Goal: Information Seeking & Learning: Learn about a topic

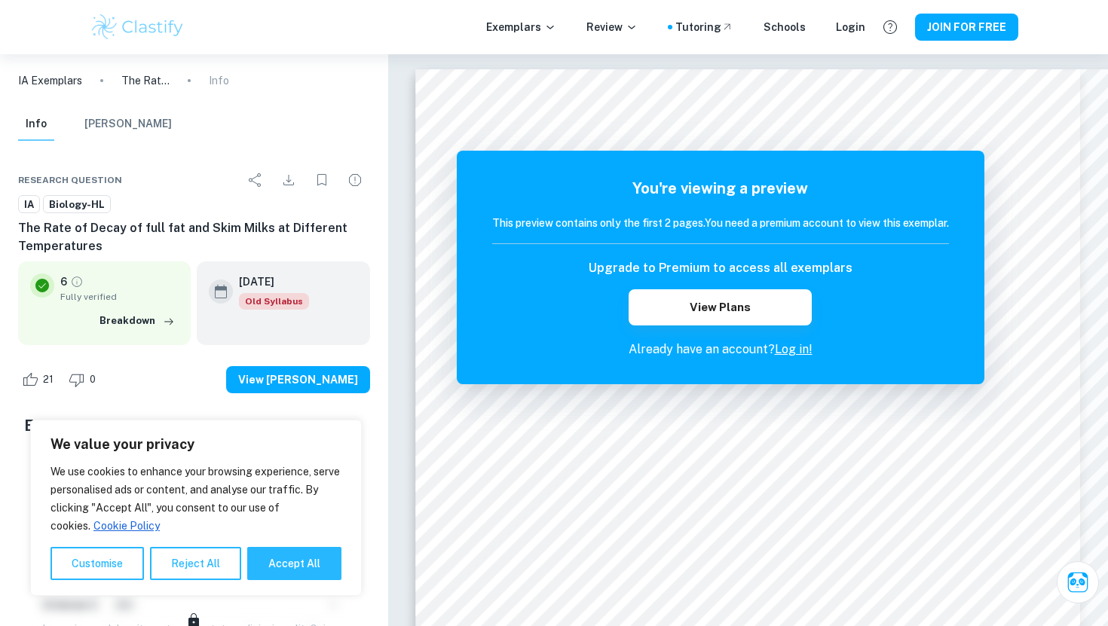
click at [792, 348] on link "Log in!" at bounding box center [794, 349] width 38 height 14
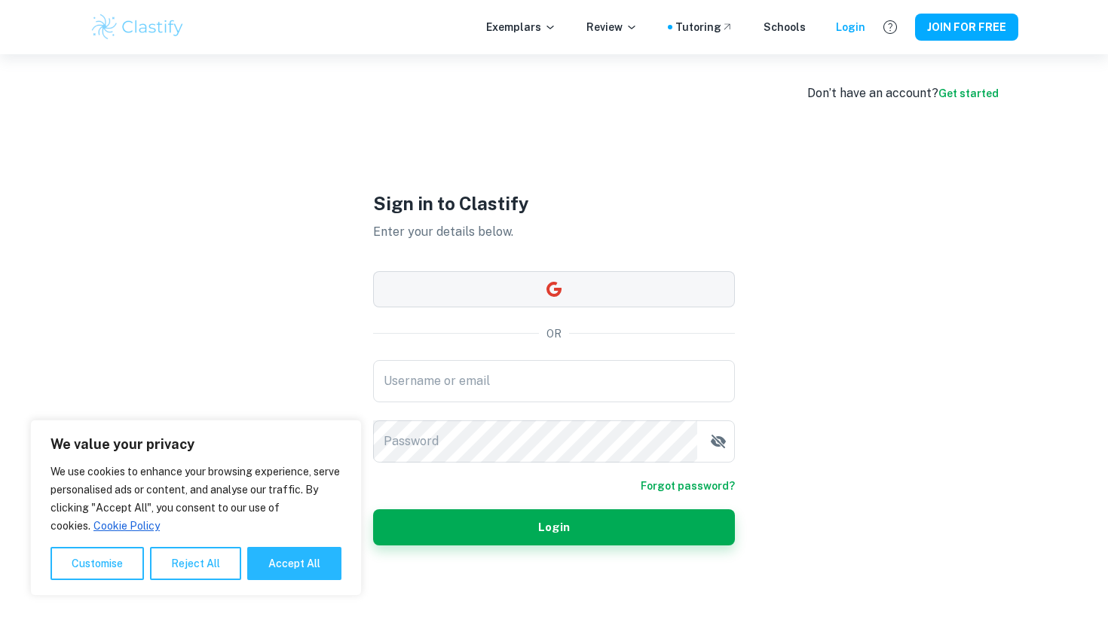
click at [605, 271] on button "button" at bounding box center [554, 289] width 362 height 36
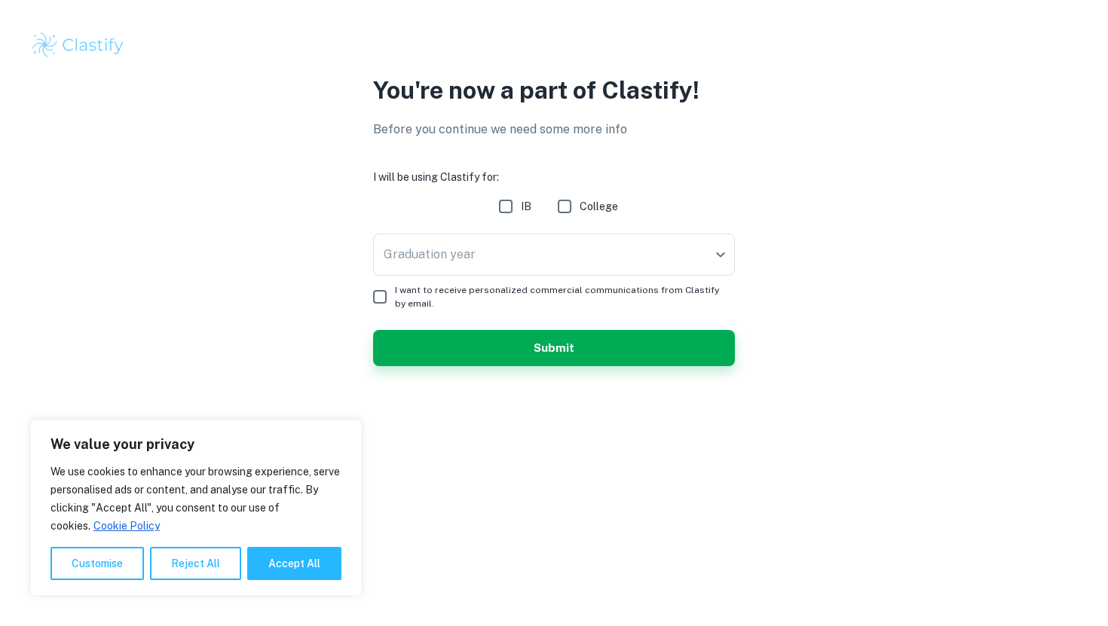
click at [510, 210] on input "IB" at bounding box center [506, 206] width 30 height 30
checkbox input "true"
click at [519, 239] on body "We value your privacy We use cookies to enhance your browsing experience, serve…" at bounding box center [554, 313] width 1108 height 626
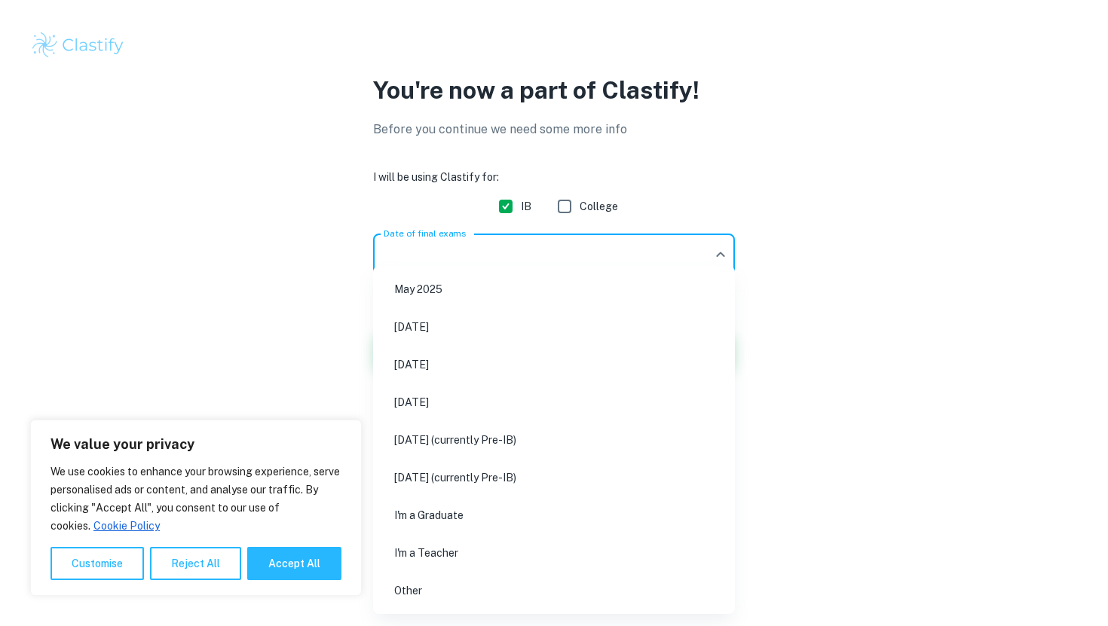
click at [507, 366] on li "[DATE]" at bounding box center [554, 364] width 350 height 35
type input "M26"
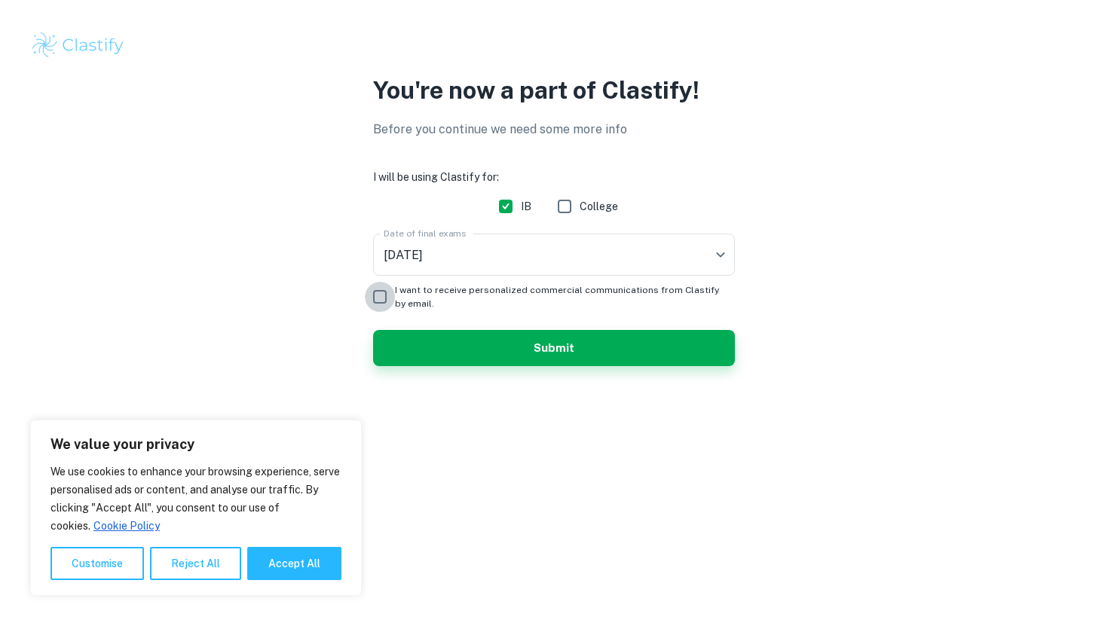
click at [378, 295] on input "I want to receive personalized commercial communications from Clastify by email." at bounding box center [380, 297] width 30 height 30
click at [381, 304] on input "I want to receive personalized commercial communications from Clastify by email." at bounding box center [380, 297] width 30 height 30
checkbox input "false"
click at [427, 354] on button "Submit" at bounding box center [554, 348] width 362 height 36
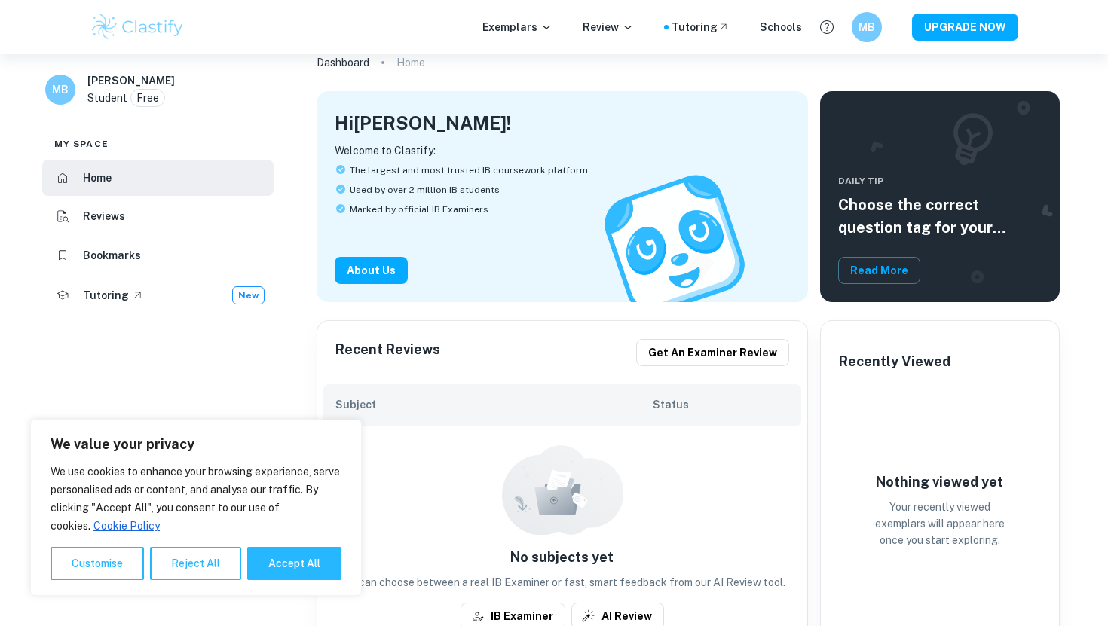
scroll to position [87, 0]
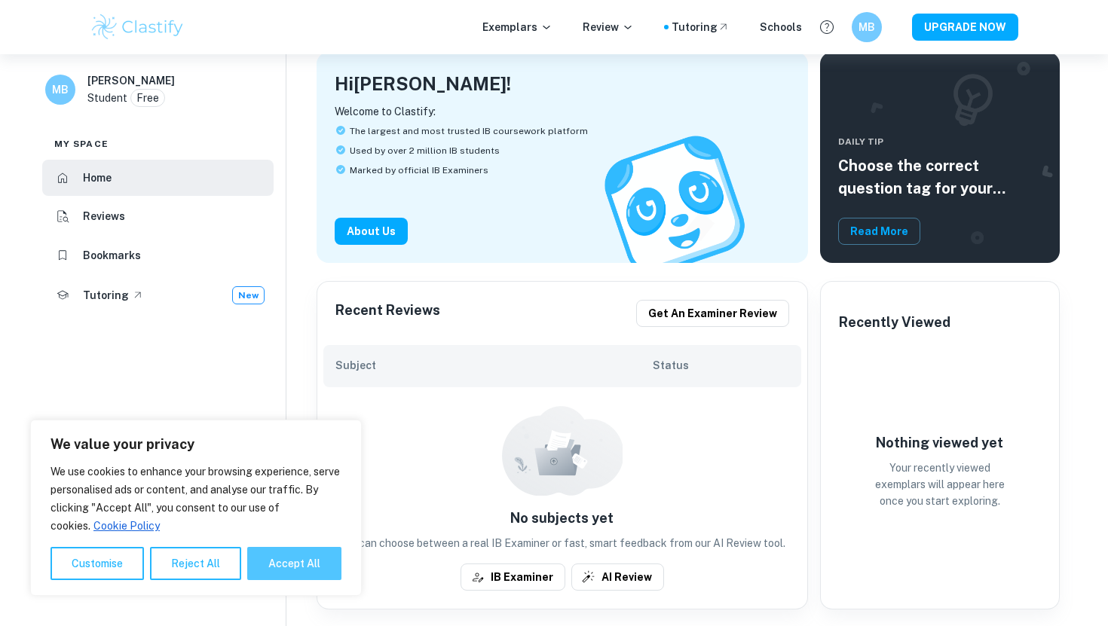
click at [289, 567] on button "Accept All" at bounding box center [294, 563] width 94 height 33
checkbox input "true"
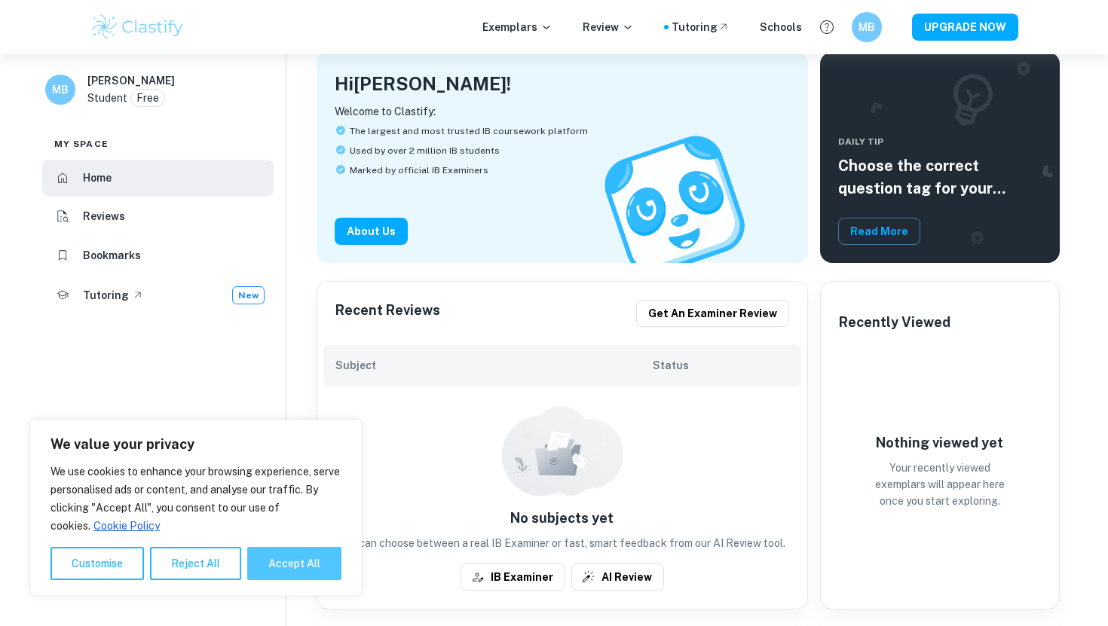
checkbox input "true"
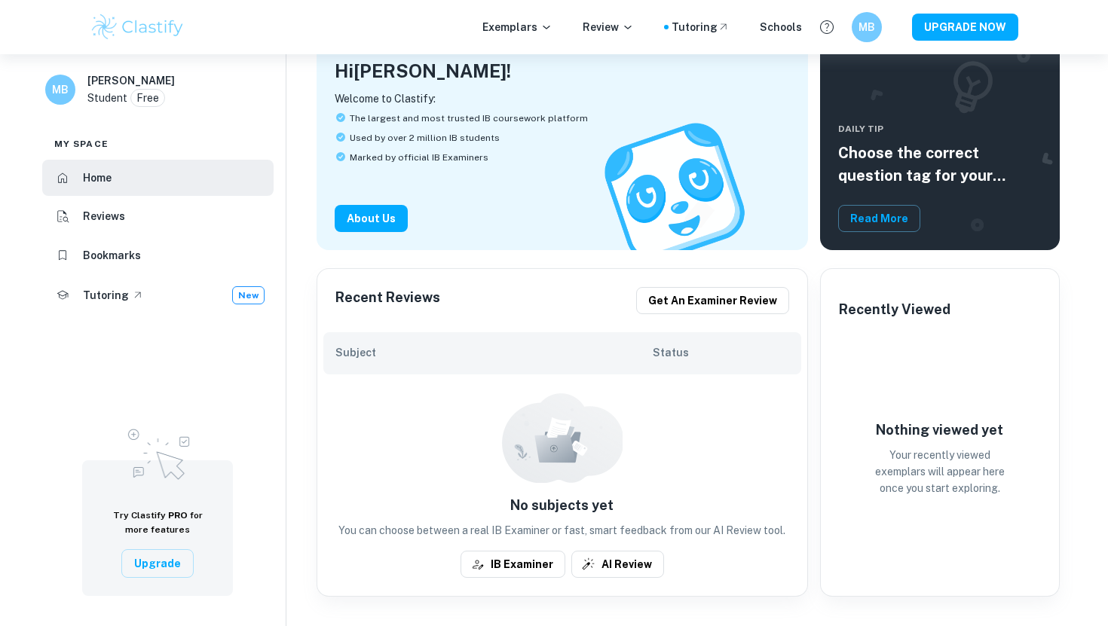
scroll to position [102, 0]
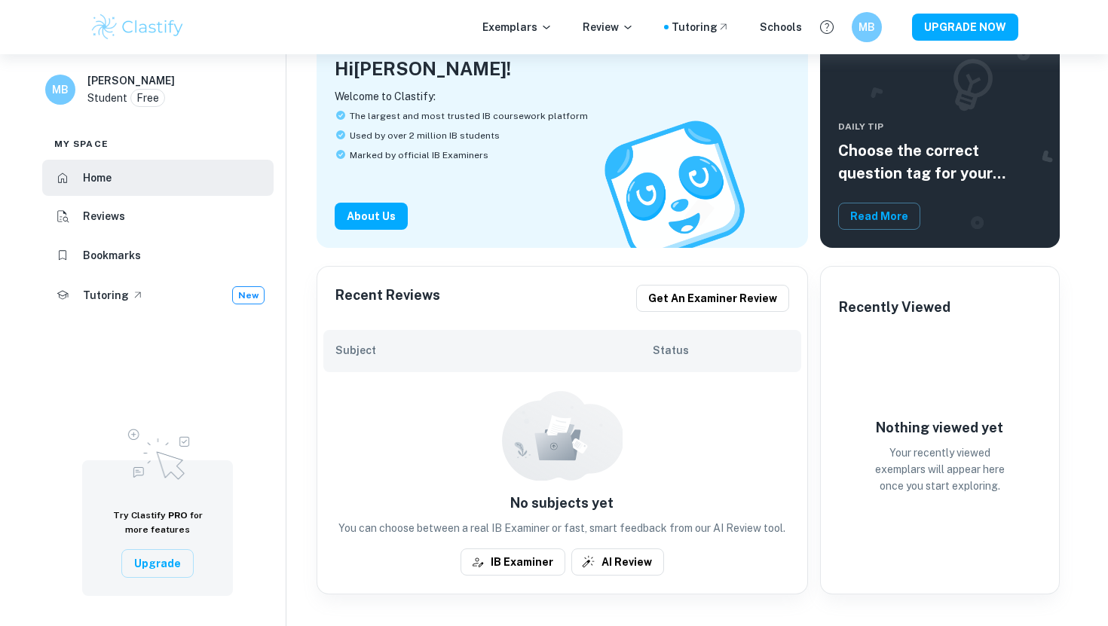
click at [417, 350] on h6 "Subject" at bounding box center [494, 350] width 318 height 17
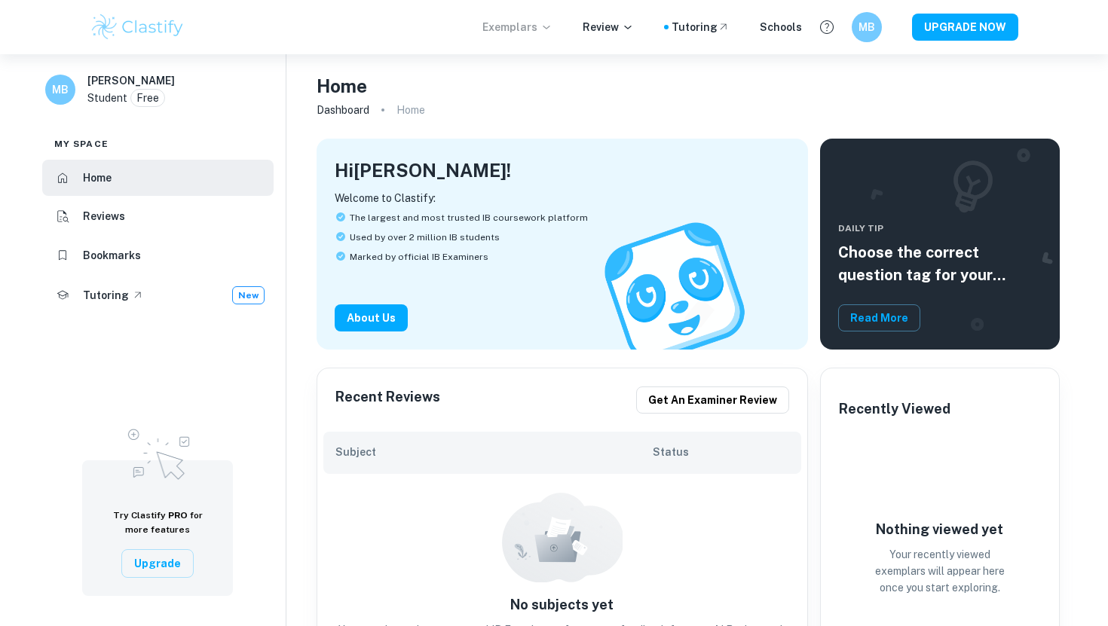
click at [548, 21] on p "Exemplars" at bounding box center [517, 27] width 70 height 17
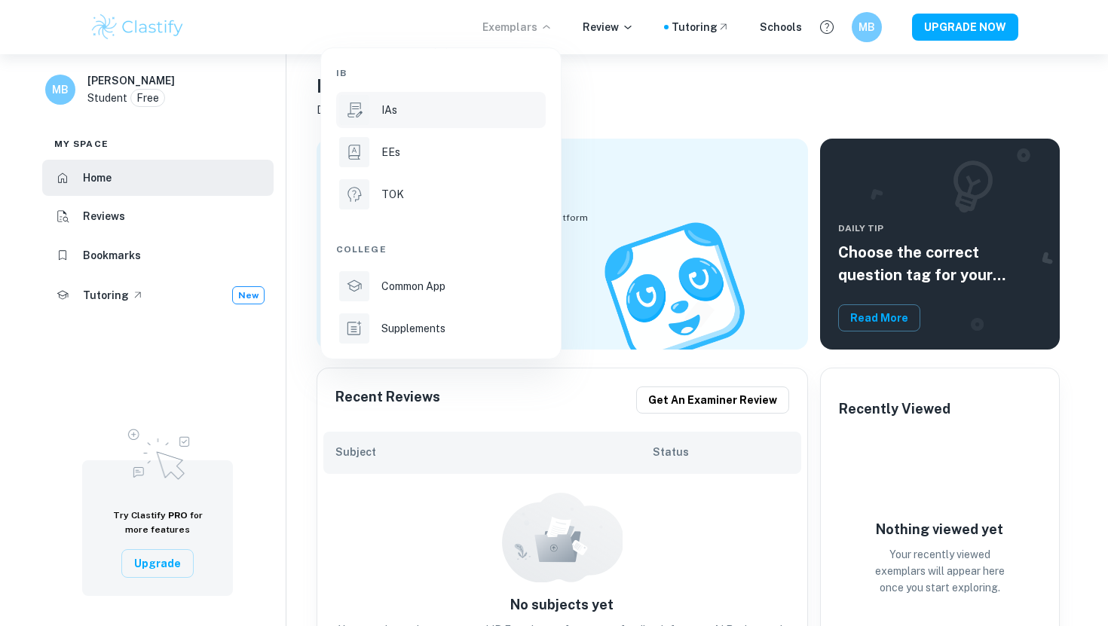
click at [403, 96] on li "IAs" at bounding box center [441, 110] width 210 height 36
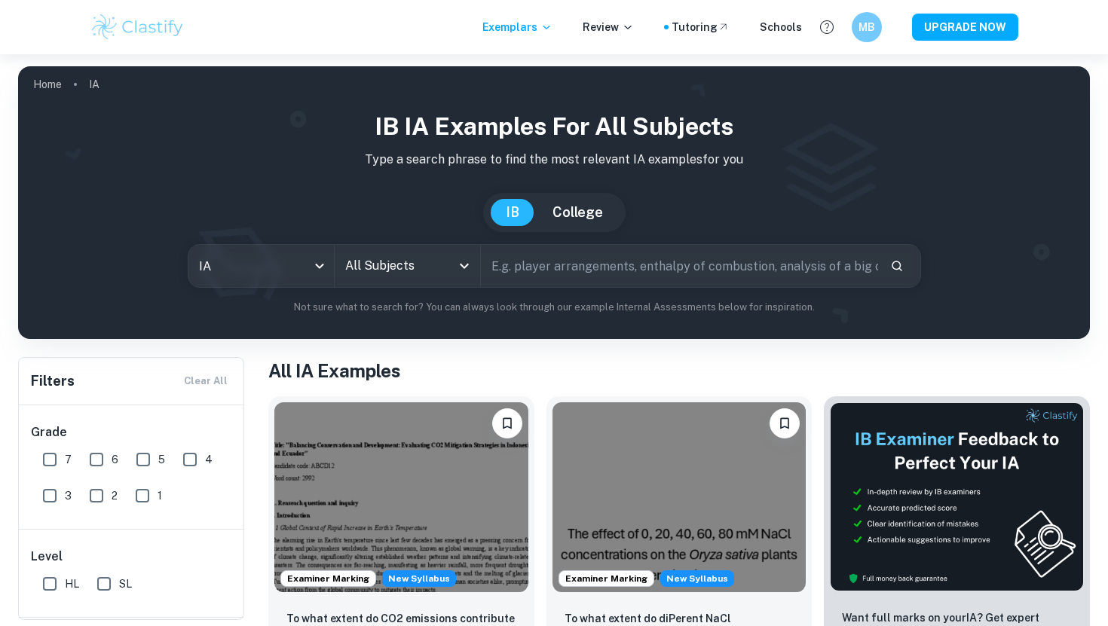
click at [399, 256] on input "All Subjects" at bounding box center [395, 266] width 109 height 29
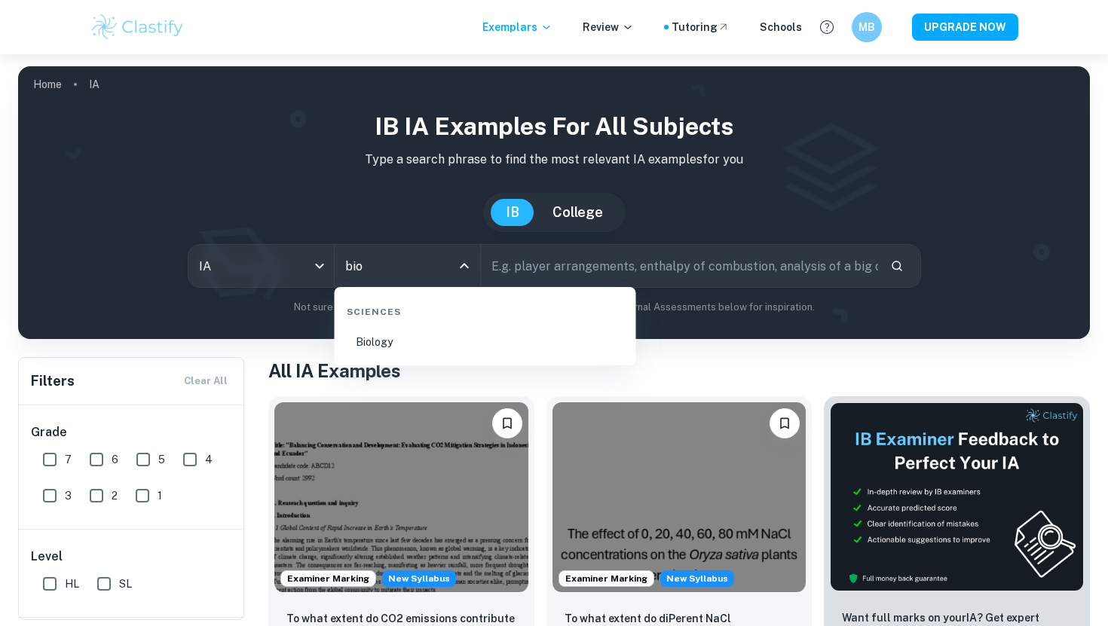
click at [415, 345] on li "Biology" at bounding box center [485, 342] width 289 height 35
type input "Biology"
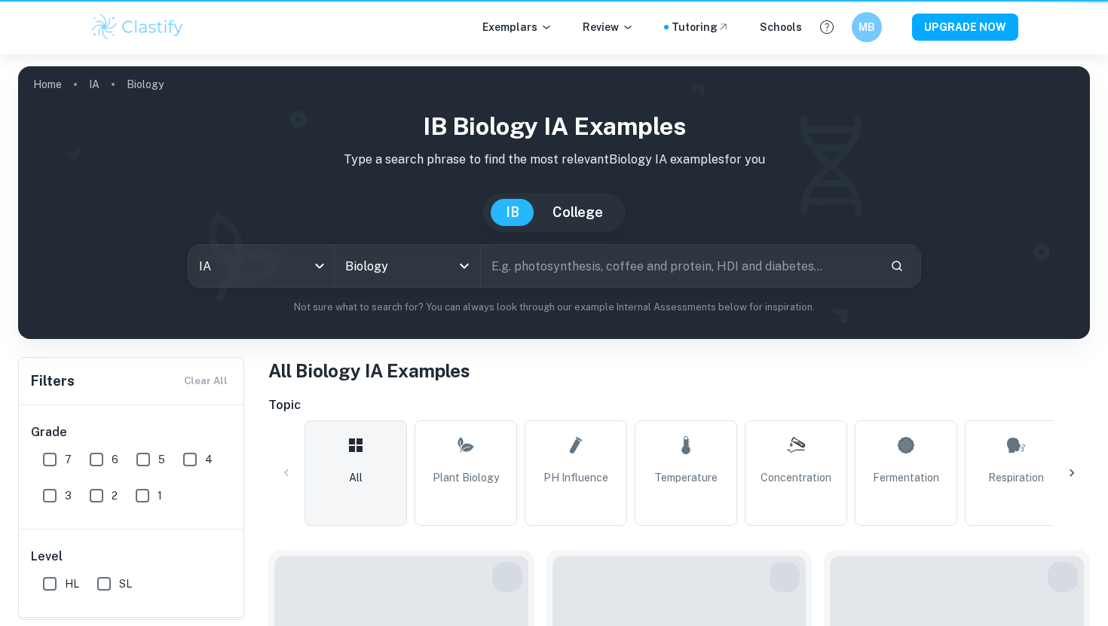
click at [529, 271] on input "text" at bounding box center [679, 266] width 397 height 42
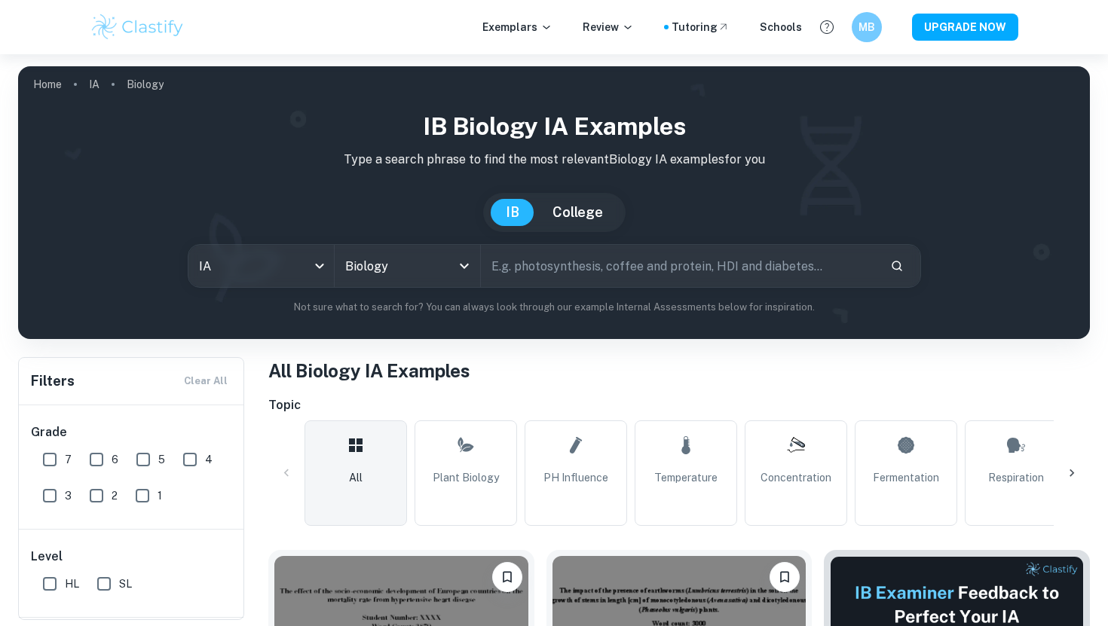
paste input "[URL][DOMAIN_NAME]"
click at [579, 271] on input "[URL][DOMAIN_NAME]" at bounding box center [662, 266] width 363 height 42
paste input "The Rate of Decay of full fat and Skim Milks at Different Temperatures"
type input "The Rate of Decay of full fat and Skim Milks at Different Temperatures"
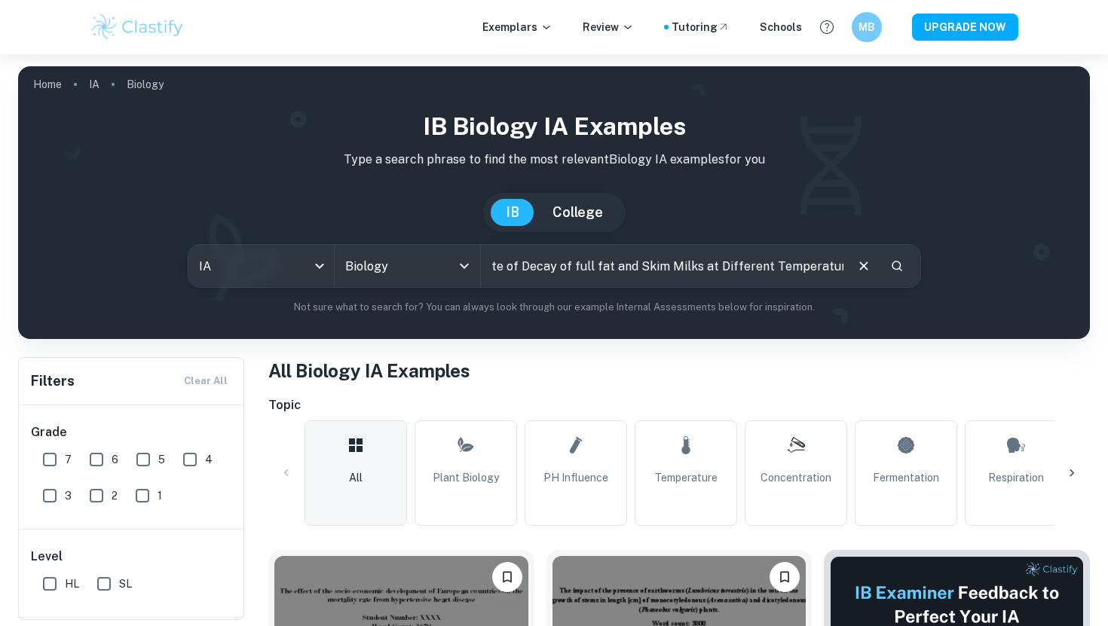
scroll to position [0, 0]
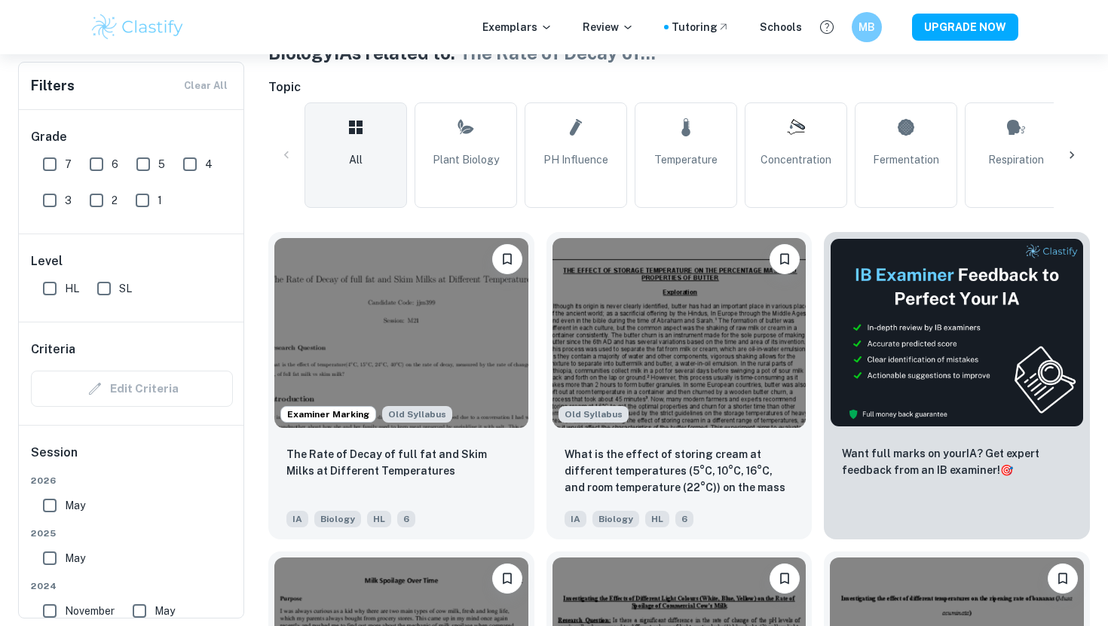
scroll to position [323, 0]
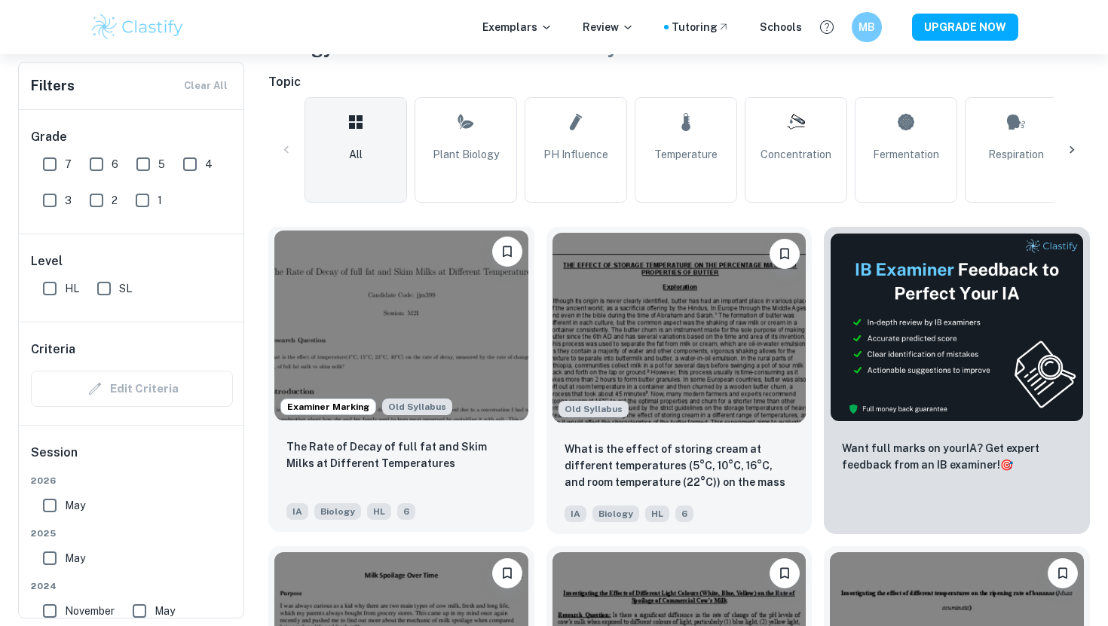
click at [473, 360] on img at bounding box center [401, 326] width 254 height 190
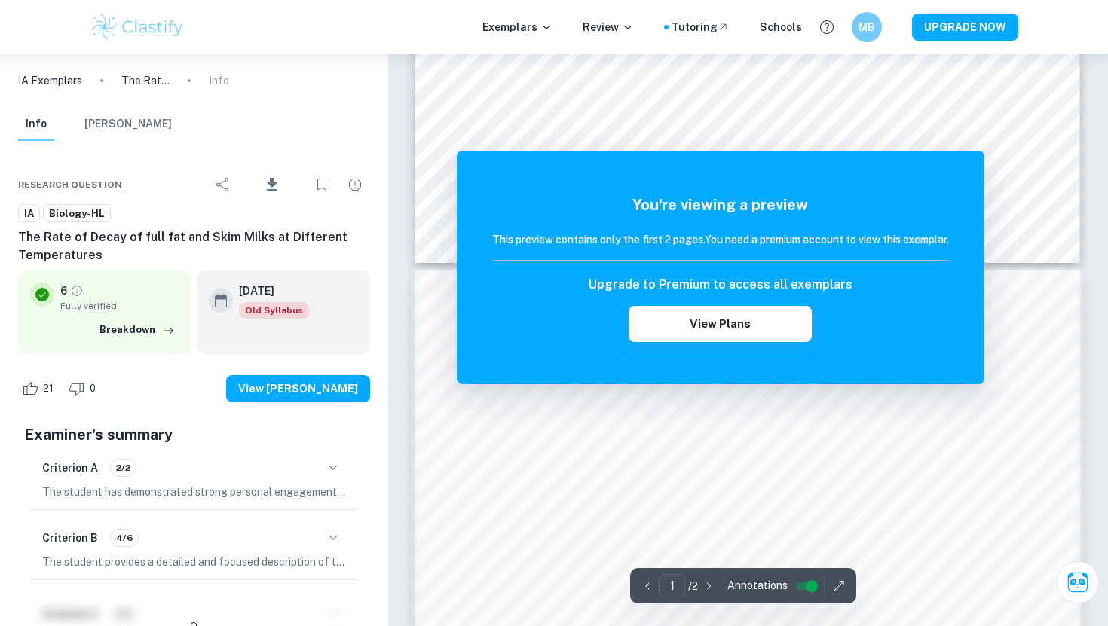
scroll to position [747, 0]
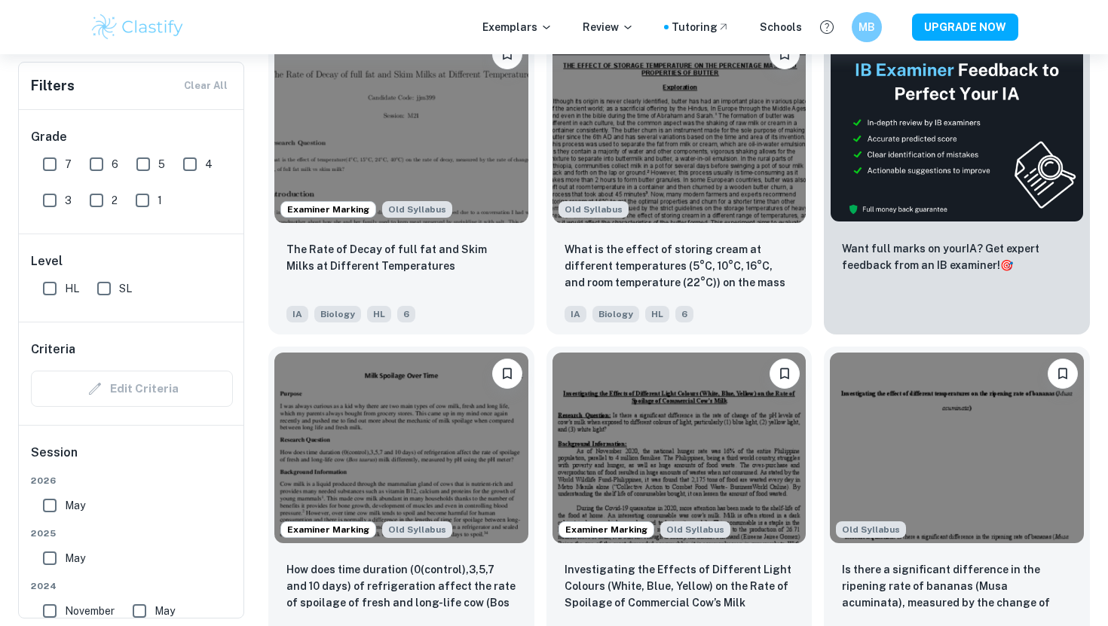
scroll to position [481, 0]
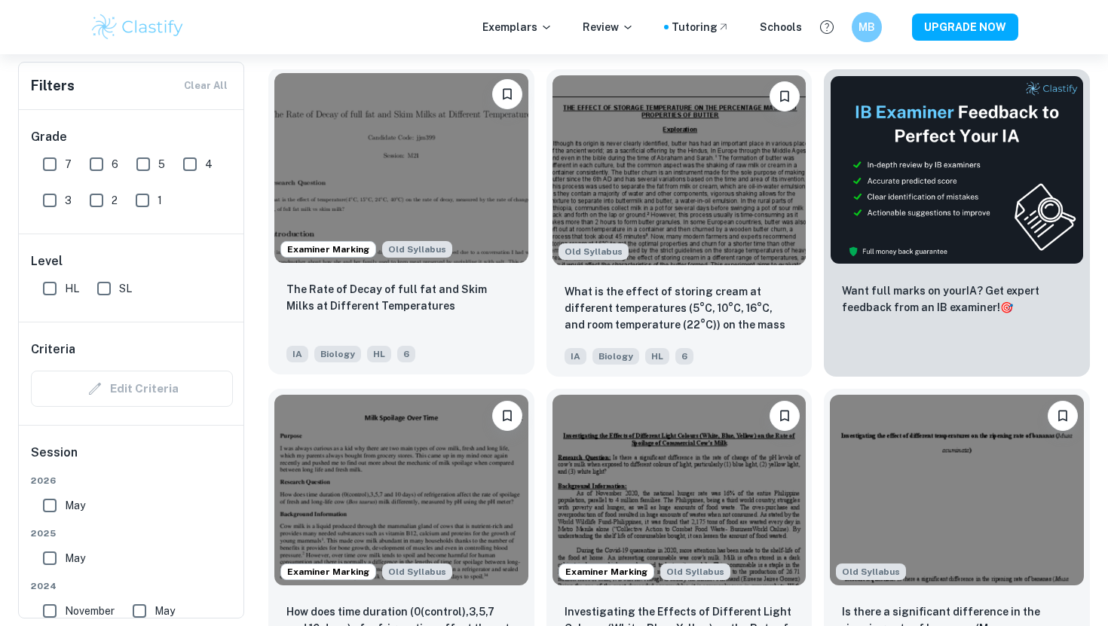
click at [374, 245] on div "Examiner Marking Old Syllabus" at bounding box center [366, 249] width 172 height 17
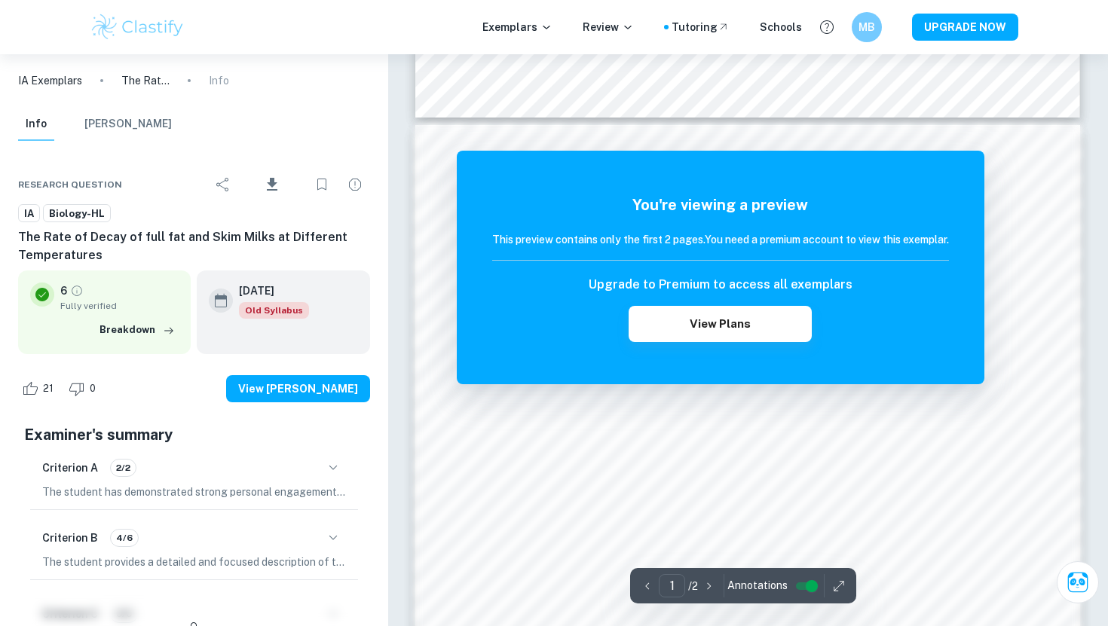
scroll to position [898, 0]
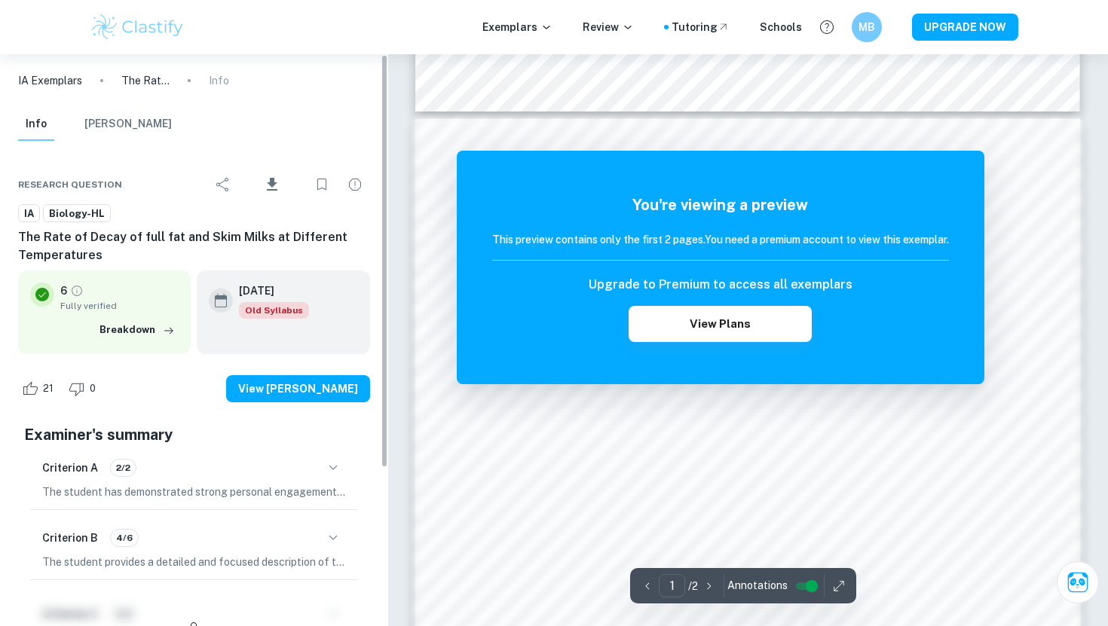
click at [127, 103] on div "IA Exemplars The Rate of Decay of full fat and Skim Milks at Different Temperat…" at bounding box center [194, 80] width 388 height 53
click at [126, 121] on button "[PERSON_NAME]" at bounding box center [127, 124] width 87 height 33
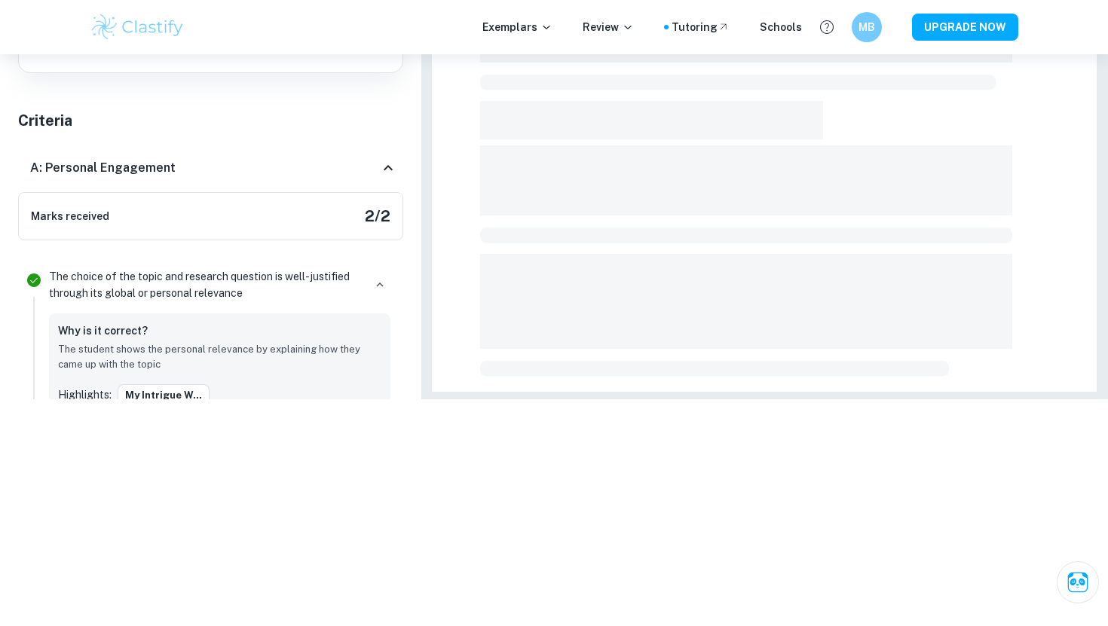
scroll to position [592, 0]
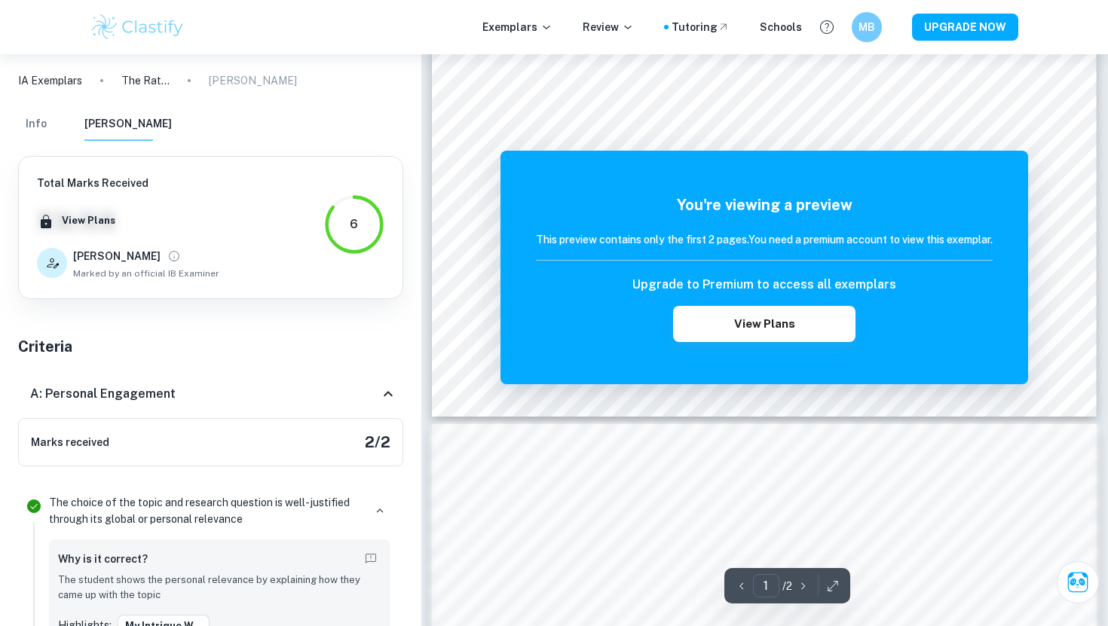
click at [39, 136] on button "Info" at bounding box center [36, 124] width 36 height 33
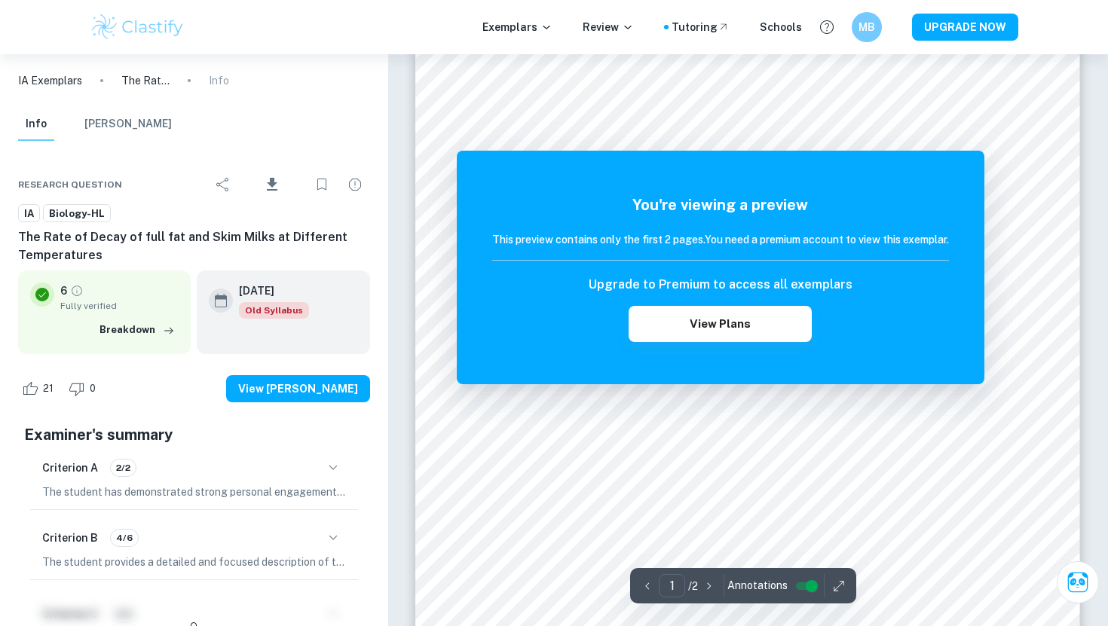
scroll to position [0, 0]
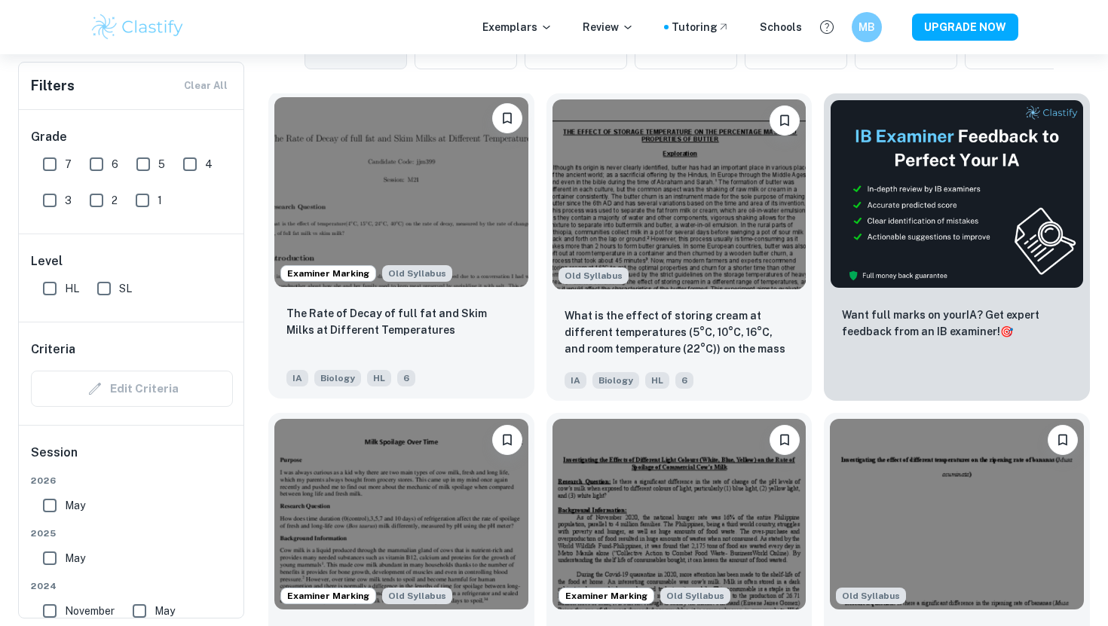
scroll to position [453, 0]
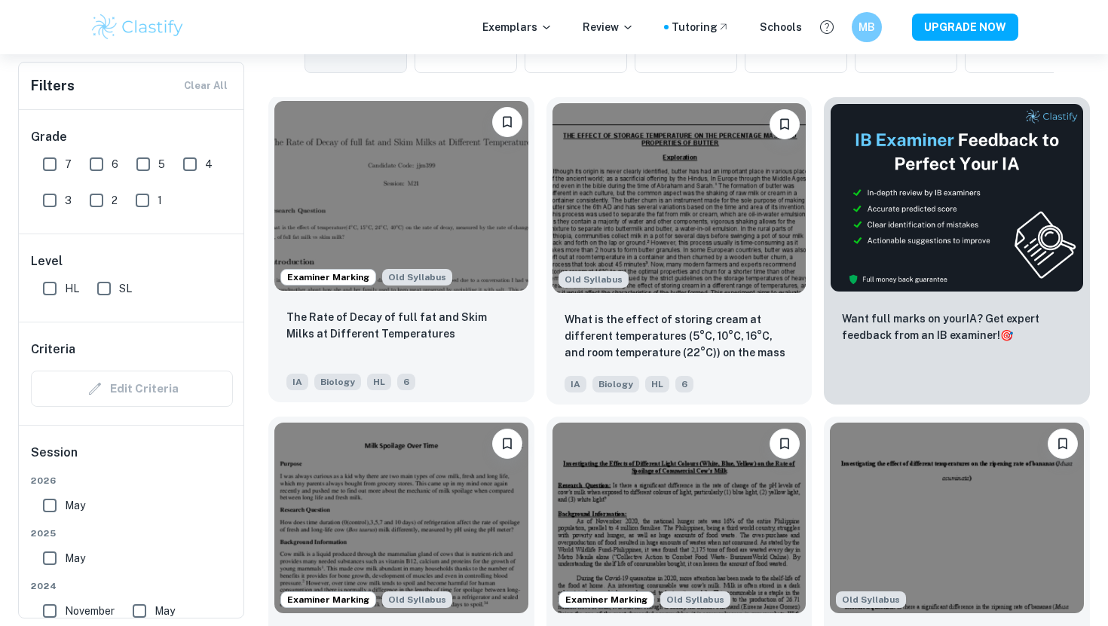
click at [439, 167] on img at bounding box center [401, 196] width 254 height 190
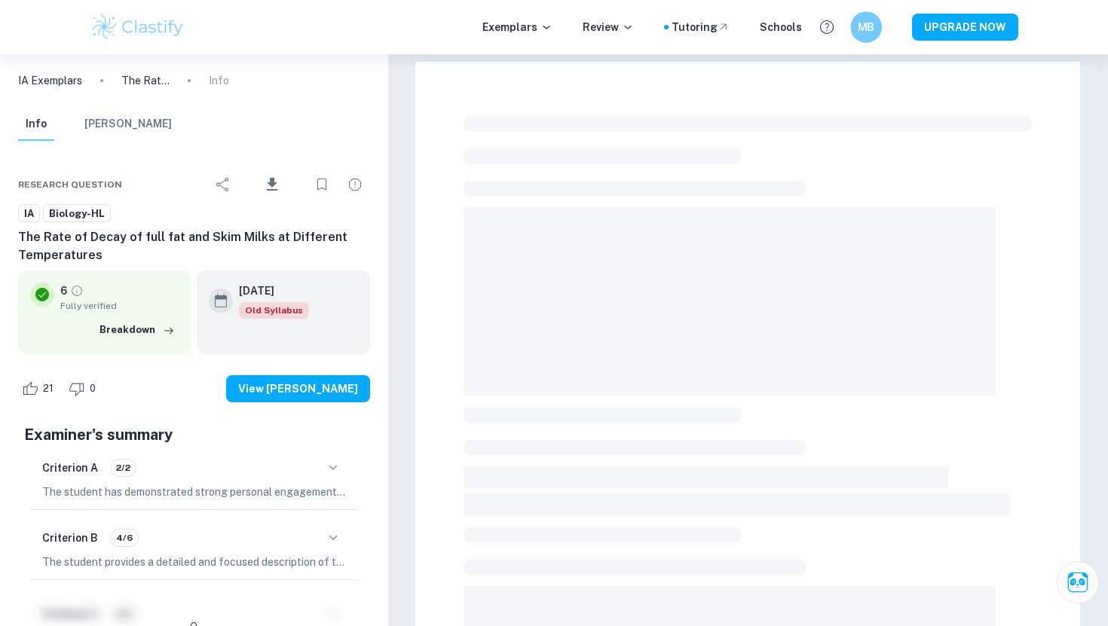
click at [865, 24] on h6 "MB" at bounding box center [866, 27] width 18 height 17
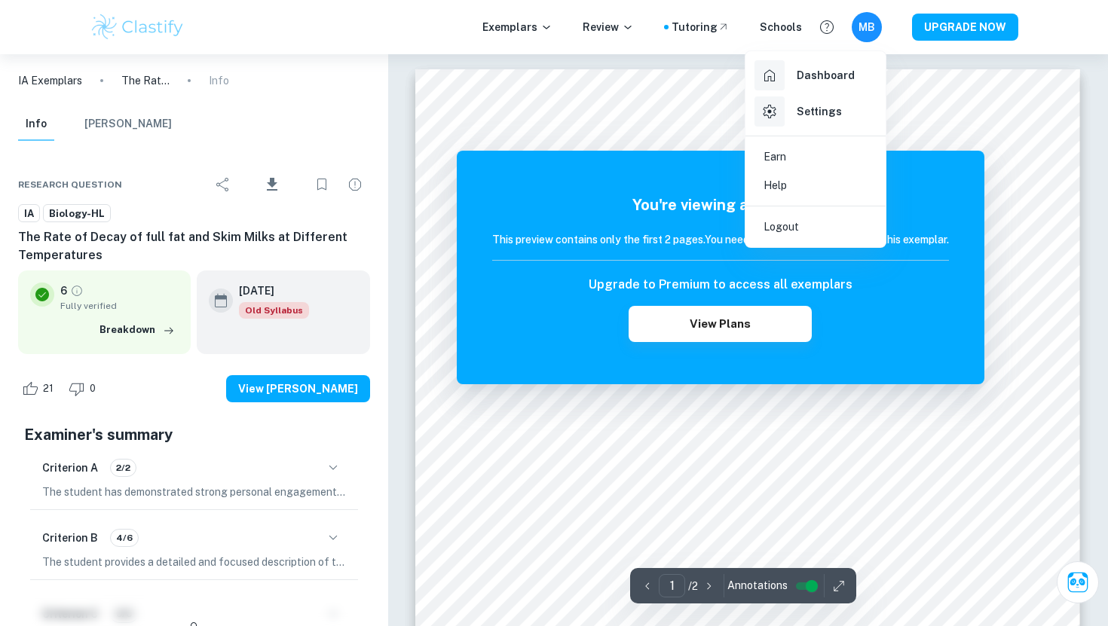
click at [865, 24] on div at bounding box center [554, 313] width 1108 height 626
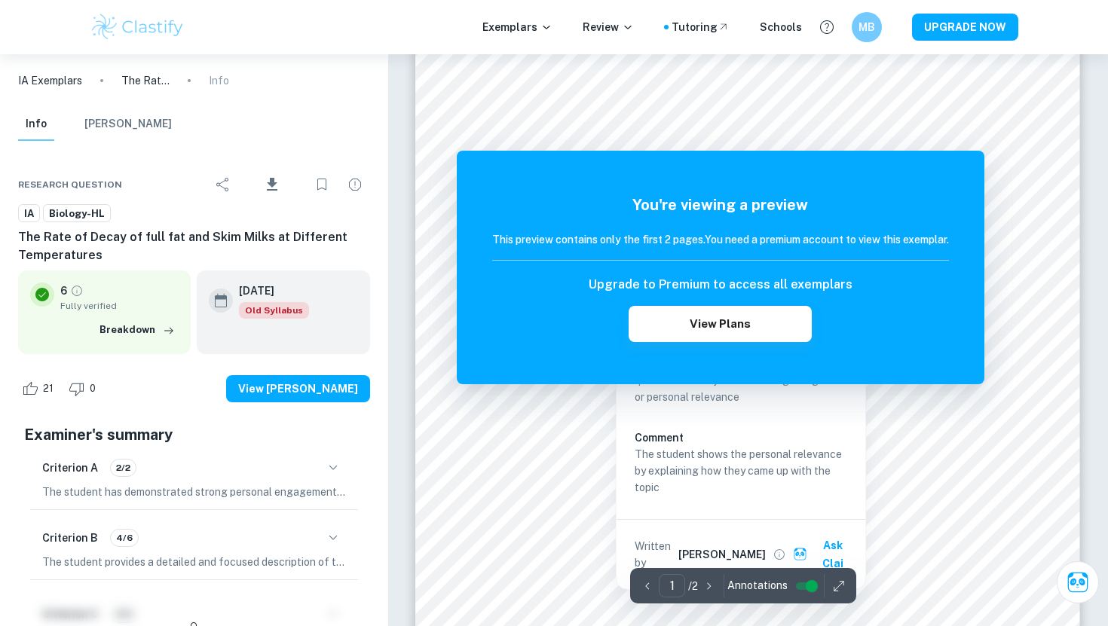
scroll to position [245, 0]
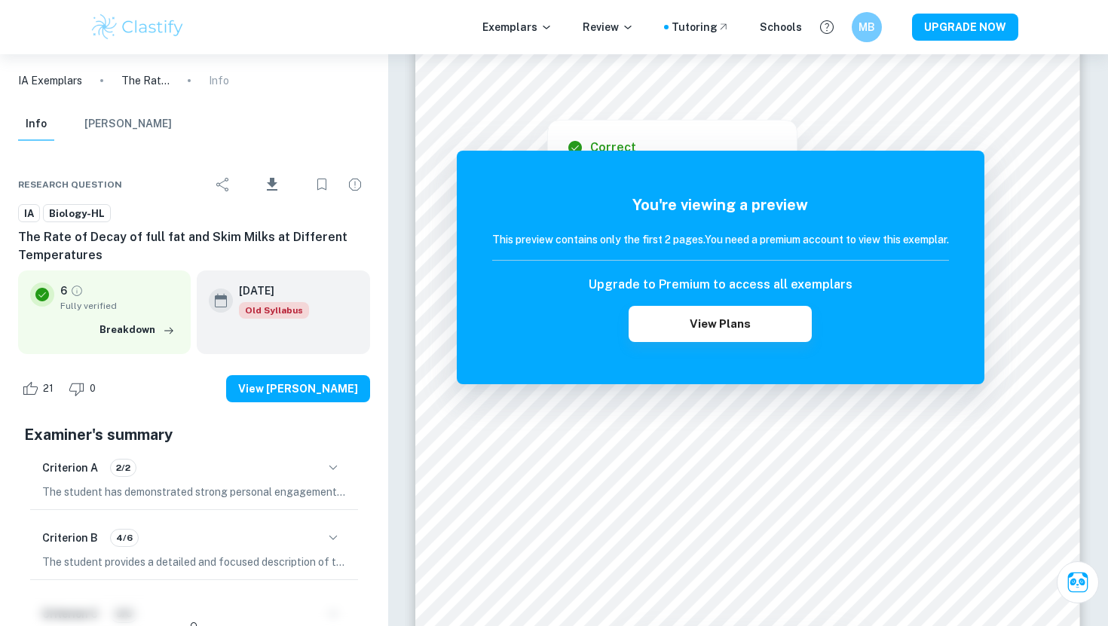
drag, startPoint x: 638, startPoint y: 91, endPoint x: 747, endPoint y: 87, distance: 109.4
click at [747, 87] on div at bounding box center [748, 93] width 562 height 19
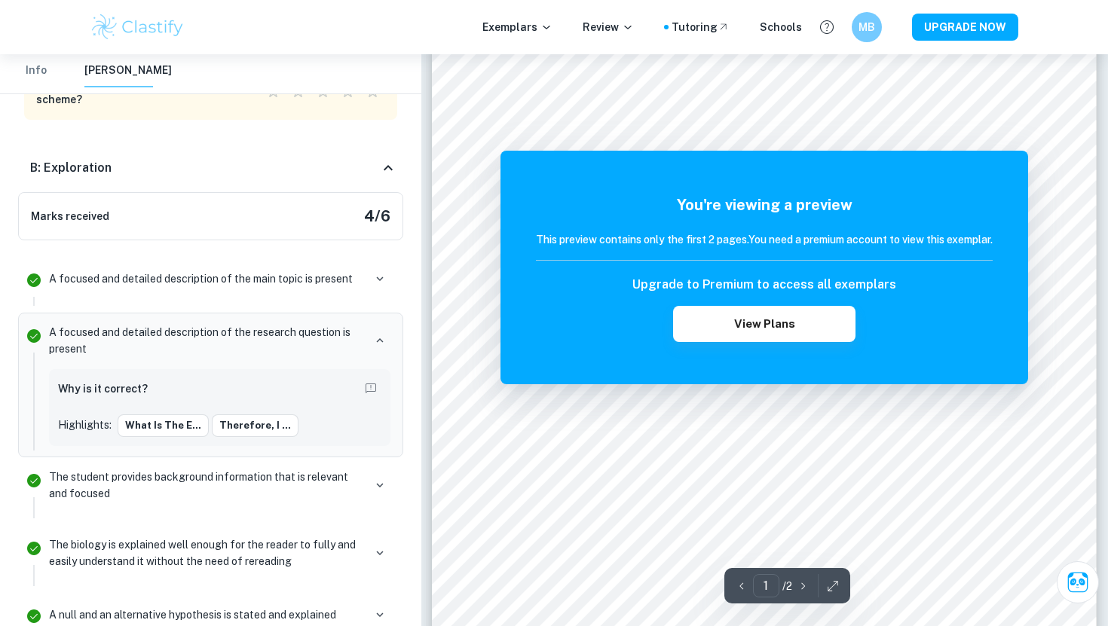
scroll to position [227, 0]
